Goal: Task Accomplishment & Management: Manage account settings

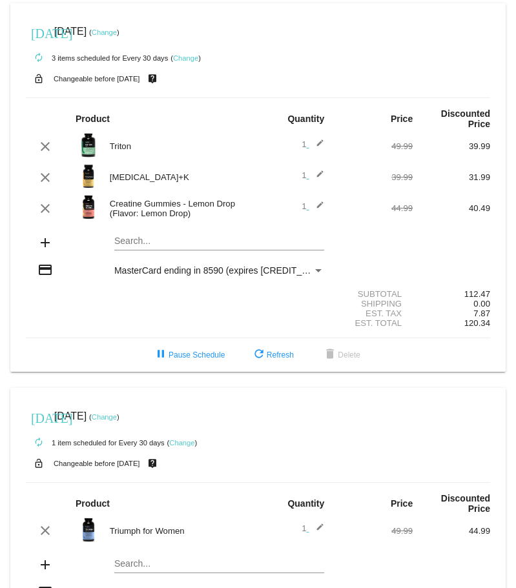
click at [158, 236] on mat-card "[DATE] [DATE] ( Change ) autorenew 3 items scheduled for Every 30 days ( Change…" at bounding box center [257, 187] width 495 height 369
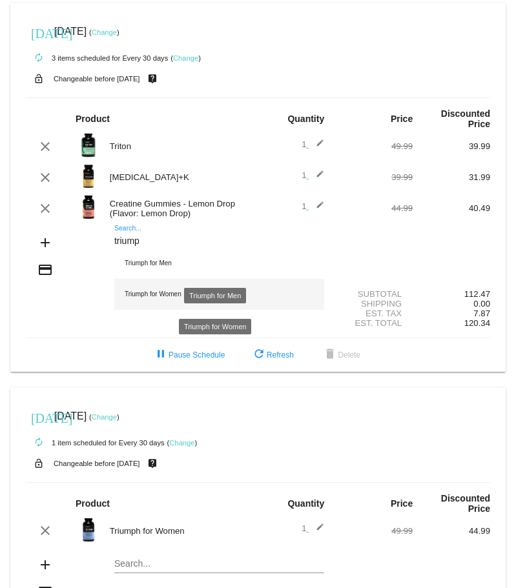
type input "triump"
click at [157, 289] on div "Triumph for Women" at bounding box center [219, 294] width 210 height 31
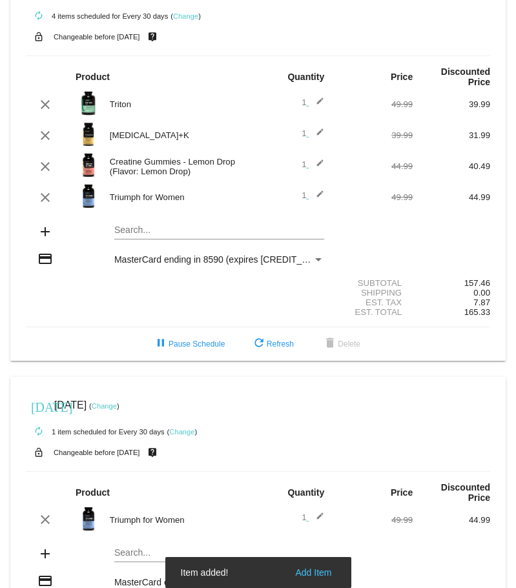
scroll to position [65, 0]
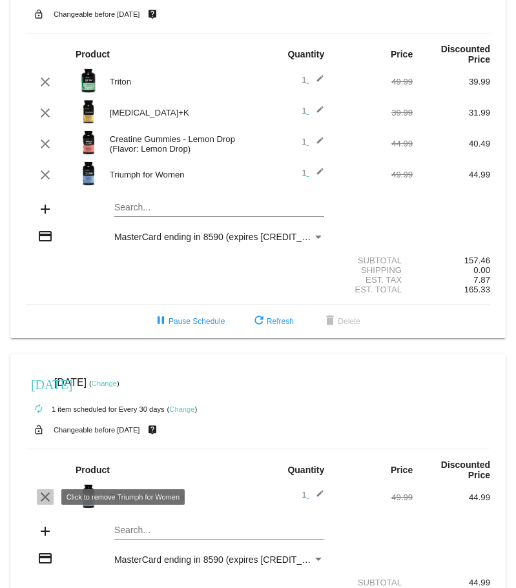
click at [45, 499] on mat-icon "clear" at bounding box center [44, 497] width 15 height 15
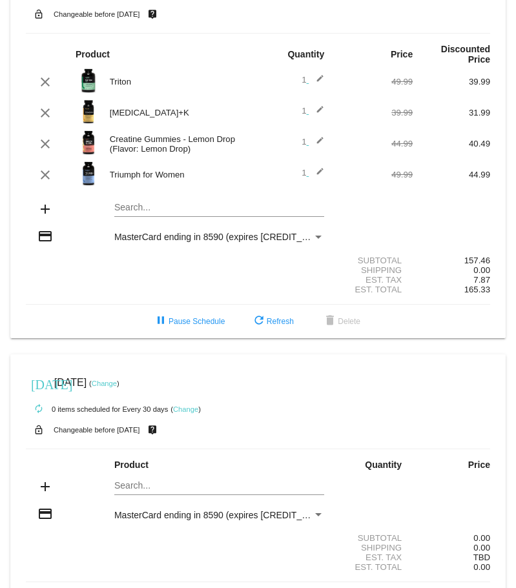
click at [117, 380] on link "Change" at bounding box center [104, 384] width 25 height 8
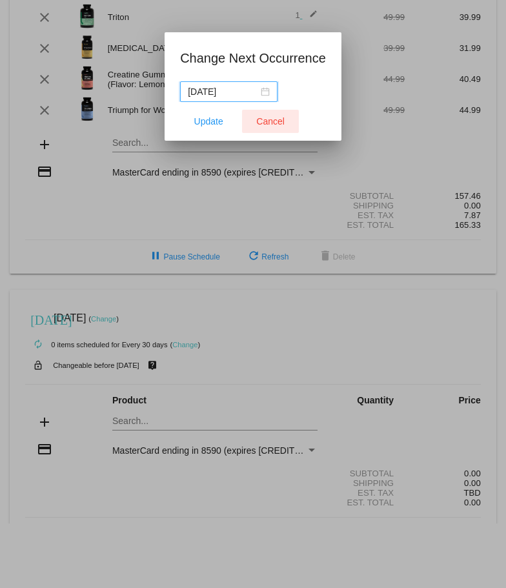
click at [265, 124] on span "Cancel" at bounding box center [270, 121] width 28 height 10
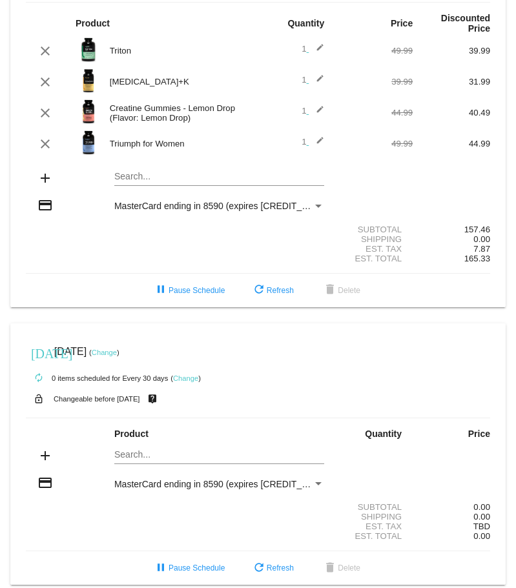
scroll to position [108, 0]
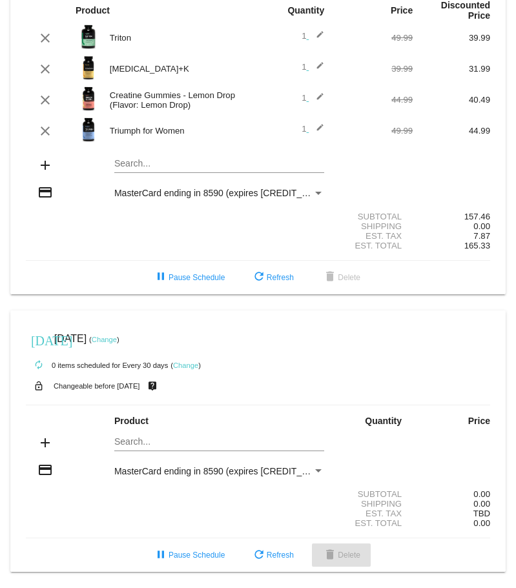
click at [338, 548] on button "delete Delete" at bounding box center [341, 555] width 59 height 23
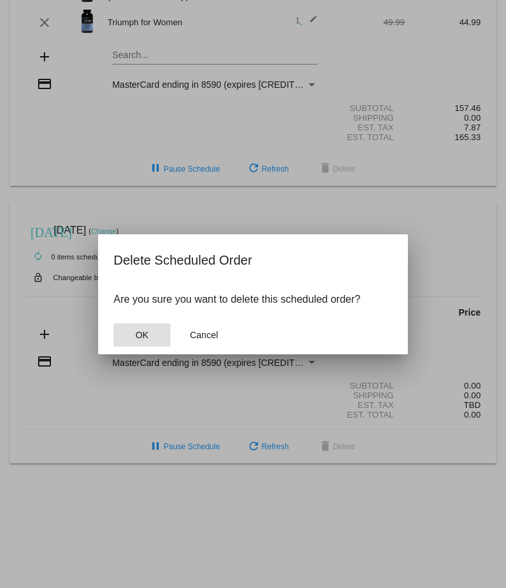
click at [139, 333] on span "OK" at bounding box center [142, 335] width 13 height 10
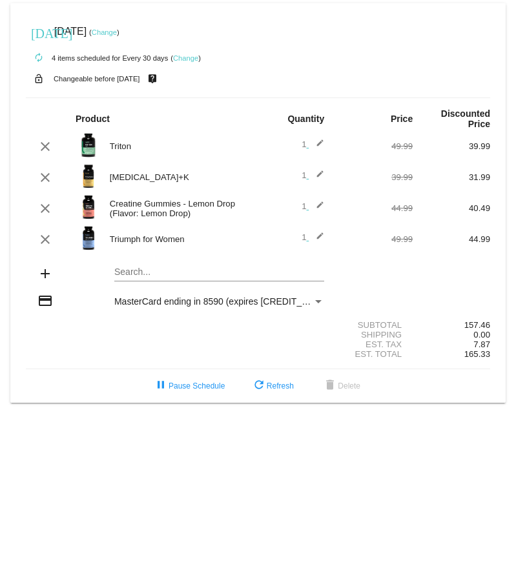
scroll to position [0, 0]
